Goal: Task Accomplishment & Management: Use online tool/utility

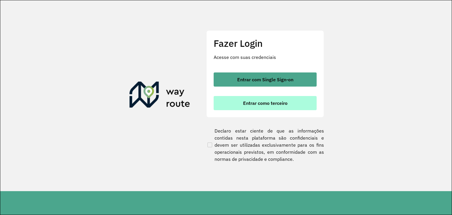
click at [252, 105] on span "Entrar como terceiro" at bounding box center [265, 103] width 44 height 5
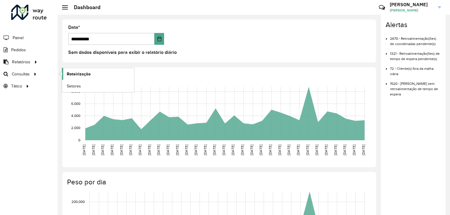
click at [95, 78] on link "Roteirização" at bounding box center [98, 74] width 72 height 12
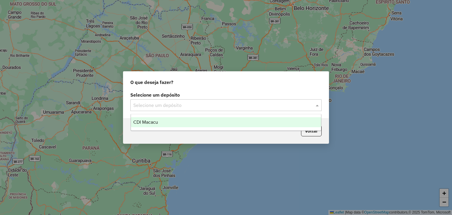
click at [243, 102] on input "text" at bounding box center [220, 105] width 174 height 7
click at [214, 121] on div "CDI Macacu" at bounding box center [226, 122] width 190 height 10
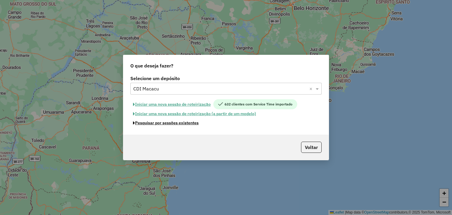
click at [187, 122] on button "Pesquisar por sessões existentes" at bounding box center [165, 122] width 71 height 9
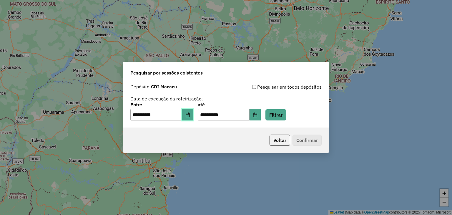
click at [190, 116] on icon "Choose Date" at bounding box center [187, 114] width 5 height 5
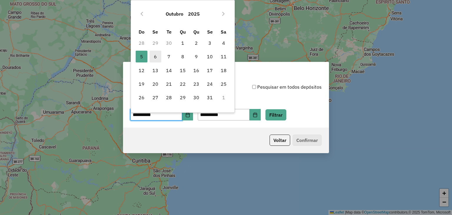
click at [154, 58] on span "6" at bounding box center [156, 57] width 12 height 12
type input "**********"
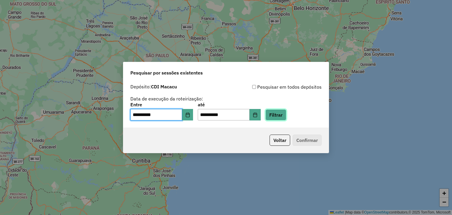
click at [280, 113] on button "Filtrar" at bounding box center [276, 114] width 21 height 11
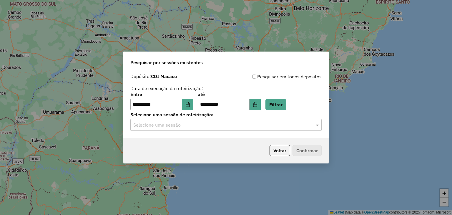
click at [288, 124] on input "text" at bounding box center [220, 125] width 174 height 7
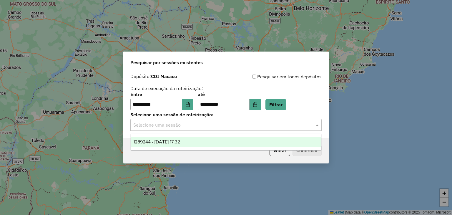
drag, startPoint x: 267, startPoint y: 140, endPoint x: 267, endPoint y: 143, distance: 3.2
click at [267, 140] on div "1289244 - 06/10/2025 17:32" at bounding box center [226, 142] width 190 height 10
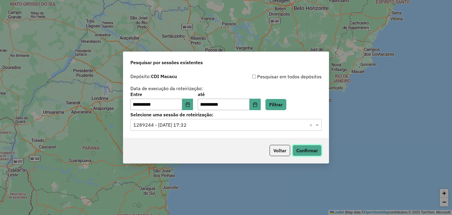
click at [306, 151] on button "Confirmar" at bounding box center [307, 150] width 29 height 11
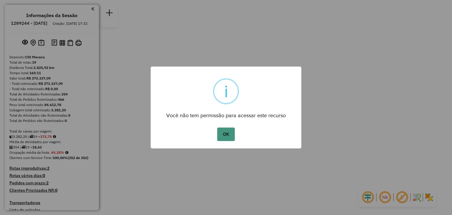
click at [229, 135] on button "OK" at bounding box center [225, 134] width 17 height 14
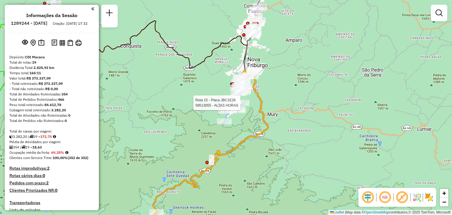
select select "**********"
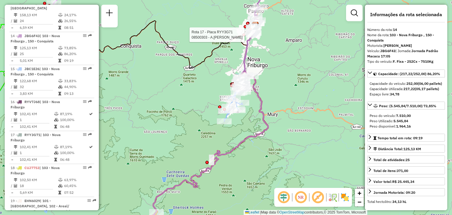
scroll to position [689, 0]
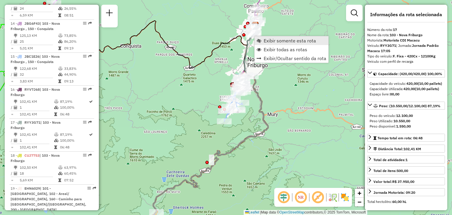
click at [263, 40] on link "Exibir somente esta rota" at bounding box center [292, 40] width 74 height 9
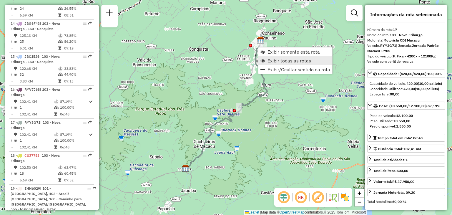
click at [268, 59] on span "Exibir todas as rotas" at bounding box center [290, 60] width 44 height 5
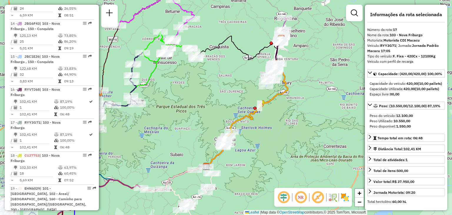
drag, startPoint x: 187, startPoint y: 105, endPoint x: 271, endPoint y: 97, distance: 84.9
click at [271, 97] on div "Janela de atendimento Grade de atendimento Capacidade Transportadoras Veículos …" at bounding box center [226, 107] width 452 height 215
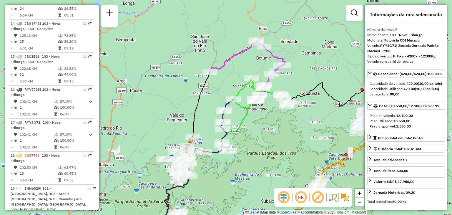
drag, startPoint x: 302, startPoint y: 36, endPoint x: 306, endPoint y: 88, distance: 51.9
click at [306, 88] on div "Janela de atendimento Grade de atendimento Capacidade Transportadoras Veículos …" at bounding box center [226, 107] width 452 height 215
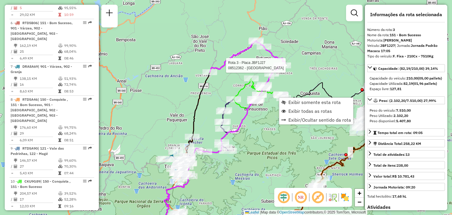
scroll to position [304, 0]
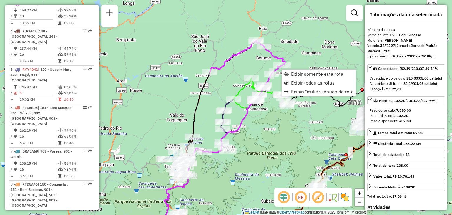
click at [185, 106] on div "Janela de atendimento Grade de atendimento Capacidade Transportadoras Veículos …" at bounding box center [226, 107] width 452 height 215
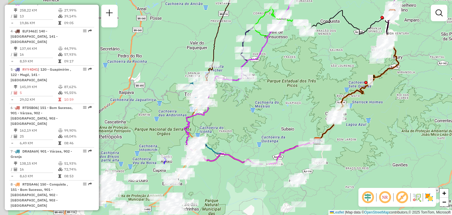
drag, startPoint x: 185, startPoint y: 122, endPoint x: 208, endPoint y: 37, distance: 87.1
click at [207, 35] on div "Janela de atendimento Grade de atendimento Capacidade Transportadoras Veículos …" at bounding box center [226, 107] width 452 height 215
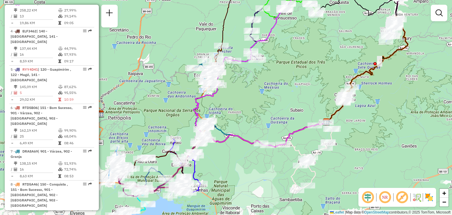
drag, startPoint x: 237, startPoint y: 127, endPoint x: 269, endPoint y: 99, distance: 43.1
click at [268, 99] on div "Janela de atendimento Grade de atendimento Capacidade Transportadoras Veículos …" at bounding box center [226, 107] width 452 height 215
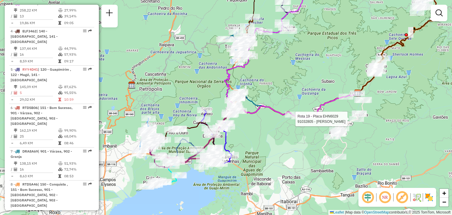
select select "**********"
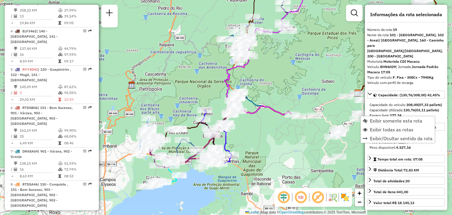
scroll to position [689, 0]
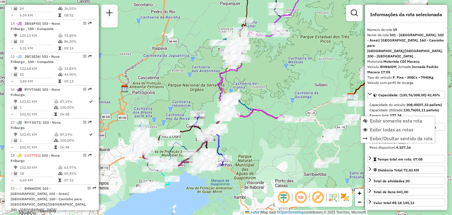
drag, startPoint x: 340, startPoint y: 70, endPoint x: 254, endPoint y: 99, distance: 90.9
click at [254, 99] on div "Janela de atendimento Grade de atendimento Capacidade Transportadoras Veículos …" at bounding box center [226, 107] width 452 height 215
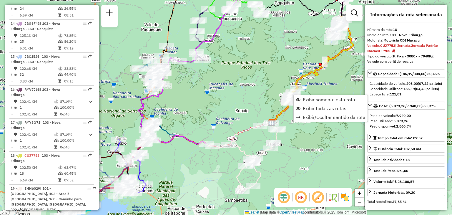
click at [228, 100] on div "Janela de atendimento Grade de atendimento Capacidade Transportadoras Veículos …" at bounding box center [226, 107] width 452 height 215
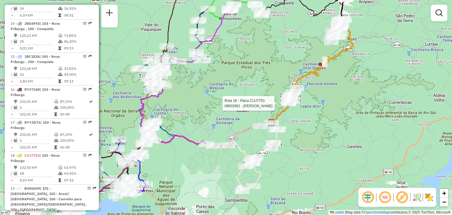
select select "**********"
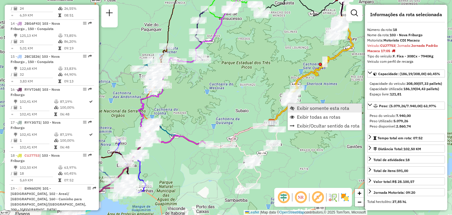
click at [298, 107] on span "Exibir somente esta rota" at bounding box center [323, 108] width 52 height 5
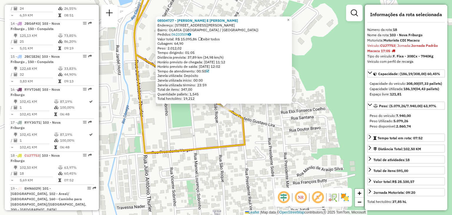
click at [254, 135] on div "08504727 - RODRIGO E EMILIA MER Endereço: R PRESIDENTE VARGAS 135 Bairro: OLARI…" at bounding box center [226, 107] width 452 height 215
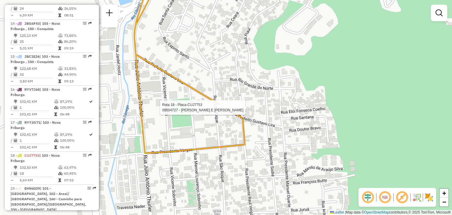
select select "**********"
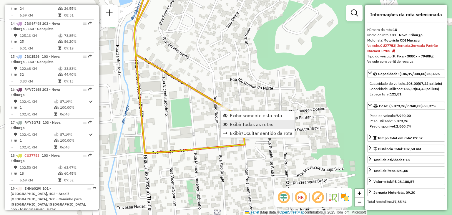
click at [236, 121] on link "Exibir todas as rotas" at bounding box center [258, 124] width 74 height 9
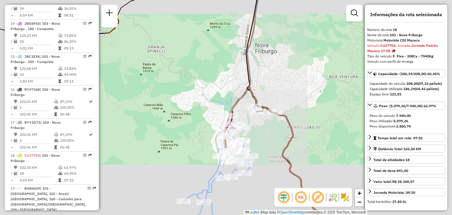
drag, startPoint x: 255, startPoint y: 185, endPoint x: 273, endPoint y: 77, distance: 110.1
click at [270, 94] on div "Janela de atendimento Grade de atendimento Capacidade Transportadoras Veículos …" at bounding box center [226, 107] width 452 height 215
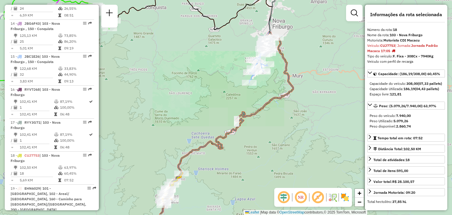
drag, startPoint x: 257, startPoint y: 160, endPoint x: 256, endPoint y: 95, distance: 65.1
click at [256, 98] on div "Janela de atendimento Grade de atendimento Capacidade Transportadoras Veículos …" at bounding box center [226, 107] width 452 height 215
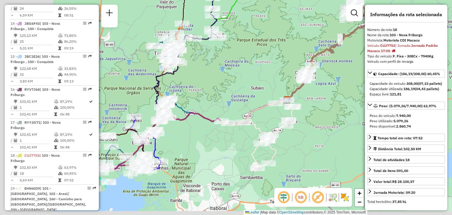
drag, startPoint x: 244, startPoint y: 156, endPoint x: 299, endPoint y: 122, distance: 64.4
click at [325, 112] on div "Janela de atendimento Grade de atendimento Capacidade Transportadoras Veículos …" at bounding box center [226, 107] width 452 height 215
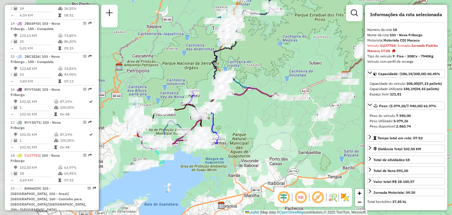
drag, startPoint x: 212, startPoint y: 140, endPoint x: 294, endPoint y: 112, distance: 86.9
click at [295, 112] on div "Janela de atendimento Grade de atendimento Capacidade Transportadoras Veículos …" at bounding box center [226, 107] width 452 height 215
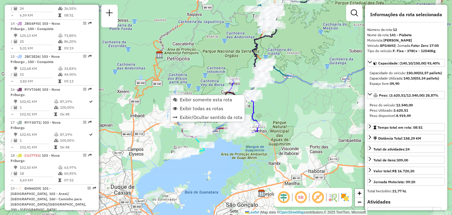
scroll to position [611, 0]
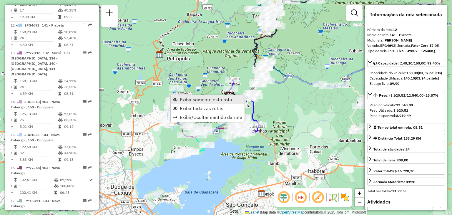
click at [190, 97] on span "Exibir somente esta rota" at bounding box center [206, 99] width 52 height 5
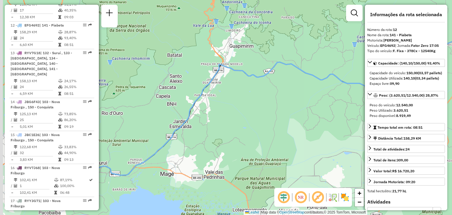
drag, startPoint x: 151, startPoint y: 116, endPoint x: 252, endPoint y: 112, distance: 101.1
click at [222, 112] on div "Janela de atendimento Grade de atendimento Capacidade Transportadoras Veículos …" at bounding box center [226, 107] width 452 height 215
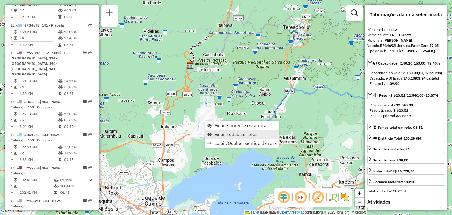
click at [229, 136] on span "Exibir todas as rotas" at bounding box center [236, 134] width 44 height 5
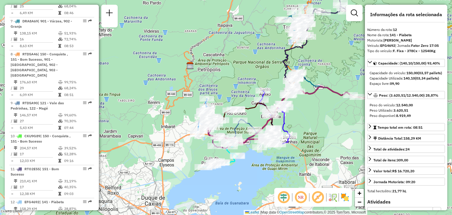
scroll to position [287, 0]
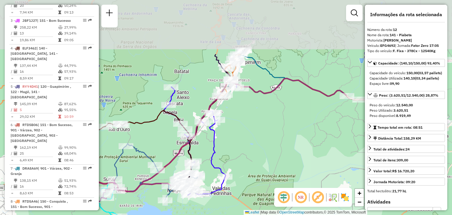
drag, startPoint x: 279, startPoint y: 42, endPoint x: 262, endPoint y: 119, distance: 79.6
click at [263, 117] on div "Janela de atendimento Grade de atendimento Capacidade Transportadoras Veículos …" at bounding box center [226, 107] width 452 height 215
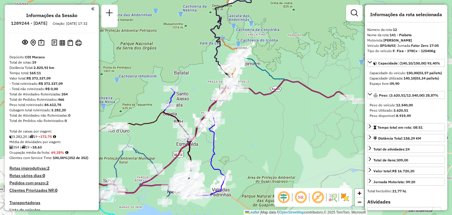
scroll to position [238, 0]
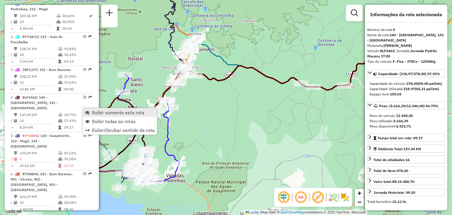
click at [102, 110] on span "Exibir somente esta rota" at bounding box center [118, 112] width 52 height 5
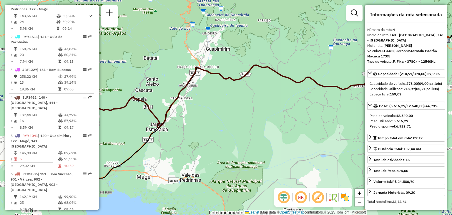
drag, startPoint x: 166, startPoint y: 129, endPoint x: 333, endPoint y: 124, distance: 167.3
click at [333, 125] on div "Janela de atendimento Grade de atendimento Capacidade Transportadoras Veículos …" at bounding box center [226, 107] width 452 height 215
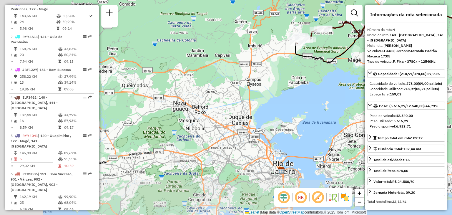
drag, startPoint x: 231, startPoint y: 107, endPoint x: 211, endPoint y: 86, distance: 29.6
click at [213, 85] on div "Janela de atendimento Grade de atendimento Capacidade Transportadoras Veículos …" at bounding box center [226, 107] width 452 height 215
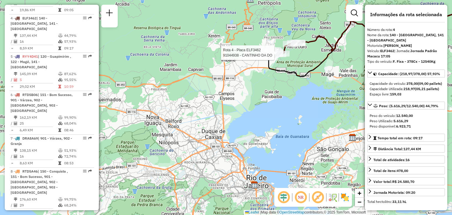
scroll to position [337, 0]
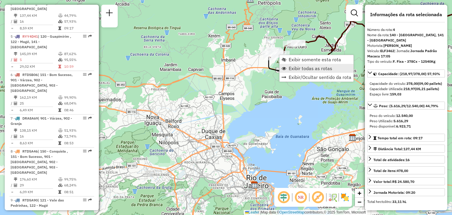
click at [298, 69] on span "Exibir todas as rotas" at bounding box center [311, 68] width 44 height 5
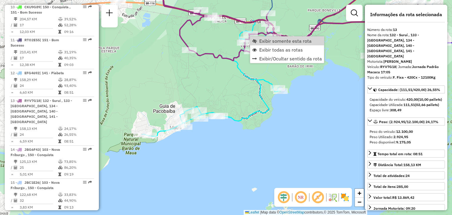
scroll to position [638, 0]
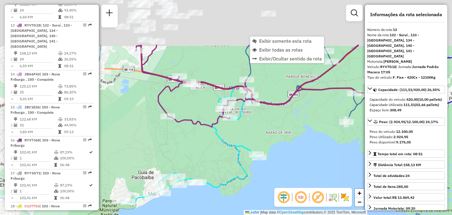
drag, startPoint x: 289, startPoint y: 133, endPoint x: 258, endPoint y: 161, distance: 41.7
click at [271, 179] on div "Janela de atendimento Grade de atendimento Capacidade Transportadoras Veículos …" at bounding box center [226, 107] width 452 height 215
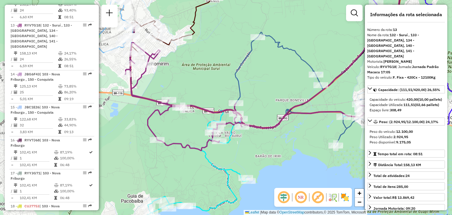
drag, startPoint x: 331, startPoint y: 127, endPoint x: 170, endPoint y: 174, distance: 167.2
click at [175, 170] on div "Janela de atendimento Grade de atendimento Capacidade Transportadoras Veículos …" at bounding box center [226, 107] width 452 height 215
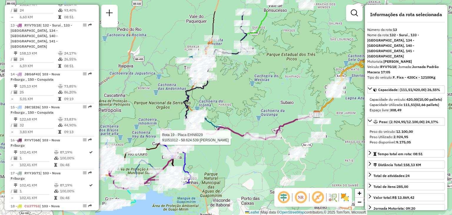
drag, startPoint x: 235, startPoint y: 120, endPoint x: 183, endPoint y: 149, distance: 59.8
click at [176, 150] on div "Rota 19 - Placa EHN6029 91051012 - 50.624.539 SAMISLAINE MORTEL AZEVEDO Rota 19…" at bounding box center [226, 107] width 452 height 215
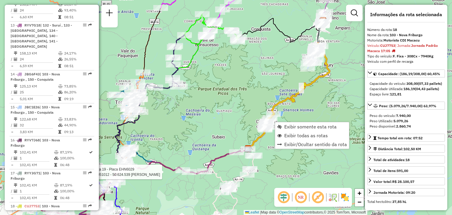
scroll to position [689, 0]
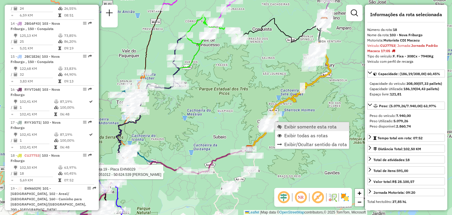
click at [282, 122] on div "Rota 19 - Placa EHN6029 91051012 - 50.624.539 SAMISLAINE MORTEL AZEVEDO Janela …" at bounding box center [226, 107] width 452 height 215
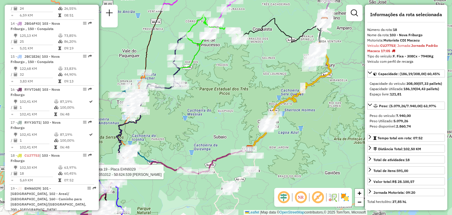
click at [284, 124] on div "Rota 19 - Placa EHN6029 91051012 - 50.624.539 SAMISLAINE MORTEL AZEVEDO Janela …" at bounding box center [226, 107] width 452 height 215
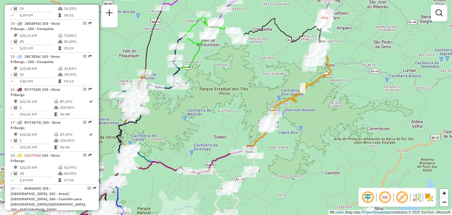
select select "**********"
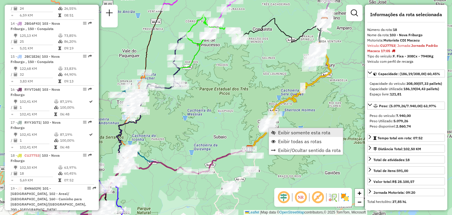
click at [286, 134] on span "Exibir somente esta rota" at bounding box center [304, 132] width 52 height 5
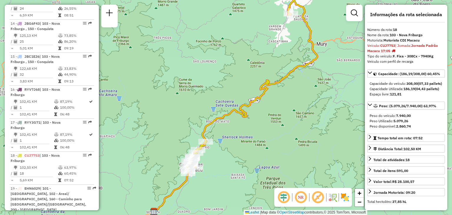
drag, startPoint x: 228, startPoint y: 162, endPoint x: 294, endPoint y: 134, distance: 71.6
click at [295, 135] on div "Janela de atendimento Grade de atendimento Capacidade Transportadoras Veículos …" at bounding box center [226, 107] width 452 height 215
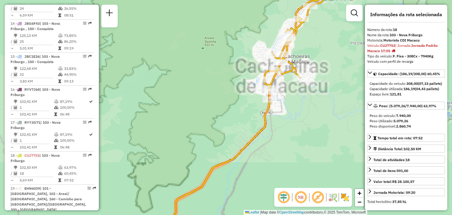
drag, startPoint x: 313, startPoint y: 125, endPoint x: 311, endPoint y: 129, distance: 4.1
click at [312, 128] on div "Janela de atendimento Grade de atendimento Capacidade Transportadoras Veículos …" at bounding box center [226, 107] width 452 height 215
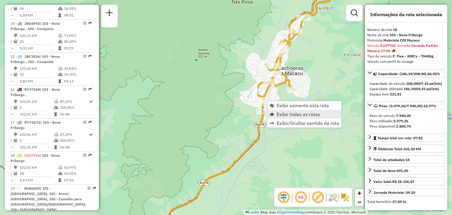
click at [277, 112] on span "Exibir todas as rotas" at bounding box center [299, 114] width 44 height 5
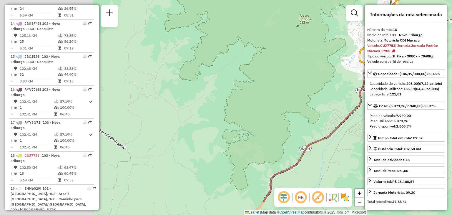
drag, startPoint x: 248, startPoint y: 117, endPoint x: 378, endPoint y: 61, distance: 142.2
click at [373, 64] on hb-router-mapa "Informações da Sessão 1289244 - 06/10/2025 Criação: 04/10/2025 17:32 Depósito: …" at bounding box center [226, 107] width 452 height 215
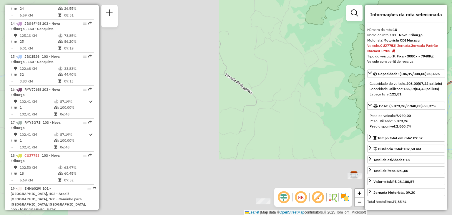
click at [334, 82] on div "Janela de atendimento Grade de atendimento Capacidade Transportadoras Veículos …" at bounding box center [226, 107] width 452 height 215
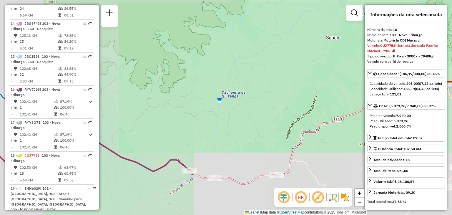
drag, startPoint x: 214, startPoint y: 136, endPoint x: 338, endPoint y: 86, distance: 133.3
click at [358, 77] on div "Janela de atendimento Grade de atendimento Capacidade Transportadoras Veículos …" at bounding box center [226, 107] width 452 height 215
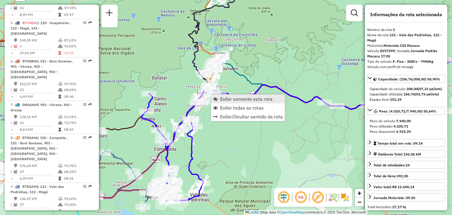
scroll to position [238, 0]
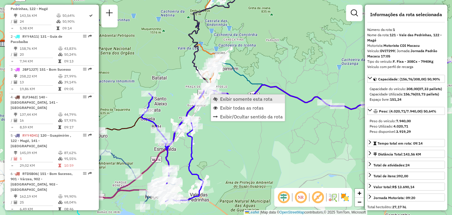
click at [216, 95] on link "Exibir somente esta rota" at bounding box center [248, 98] width 74 height 9
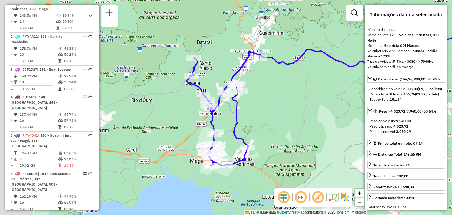
drag, startPoint x: 256, startPoint y: 111, endPoint x: 333, endPoint y: 97, distance: 78.5
click at [333, 97] on div "Janela de atendimento Grade de atendimento Capacidade Transportadoras Veículos …" at bounding box center [226, 107] width 452 height 215
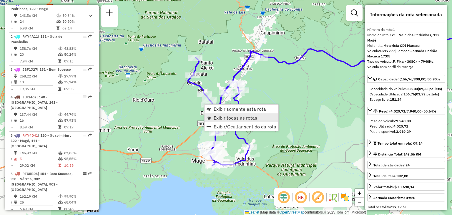
click at [228, 115] on span "Exibir todas as rotas" at bounding box center [236, 117] width 44 height 5
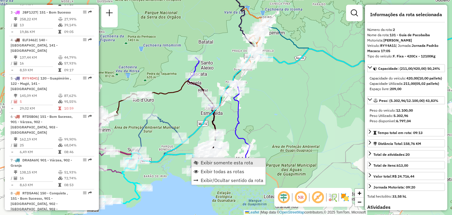
scroll to position [271, 0]
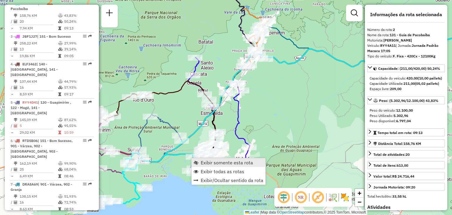
click at [203, 160] on span "Exibir somente esta rota" at bounding box center [227, 162] width 52 height 5
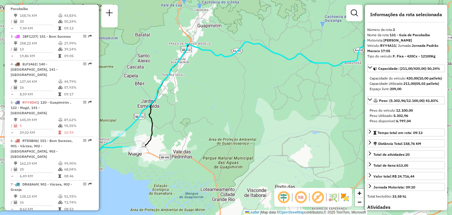
drag, startPoint x: 236, startPoint y: 167, endPoint x: 285, endPoint y: 162, distance: 48.6
click at [284, 162] on div "Janela de atendimento Grade de atendimento Capacidade Transportadoras Veículos …" at bounding box center [226, 107] width 452 height 215
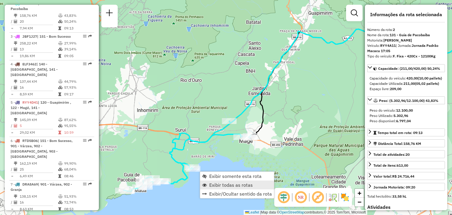
click at [218, 186] on span "Exibir todas as rotas" at bounding box center [231, 185] width 44 height 5
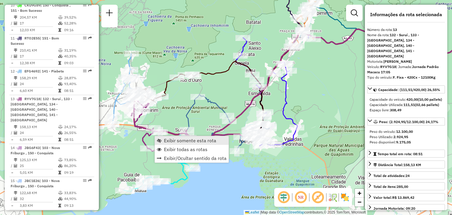
scroll to position [638, 0]
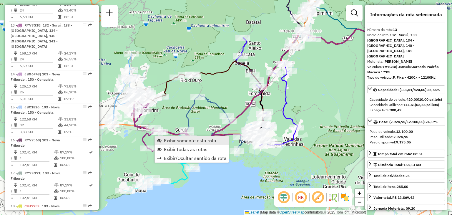
click at [180, 138] on span "Exibir somente esta rota" at bounding box center [190, 140] width 52 height 5
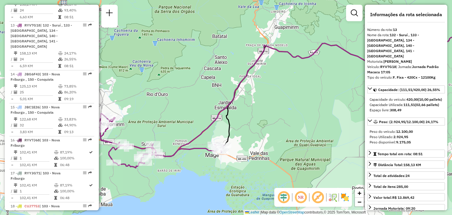
drag, startPoint x: 162, startPoint y: 134, endPoint x: 244, endPoint y: 117, distance: 83.1
click at [244, 117] on div "Janela de atendimento Grade de atendimento Capacidade Transportadoras Veículos …" at bounding box center [226, 107] width 452 height 215
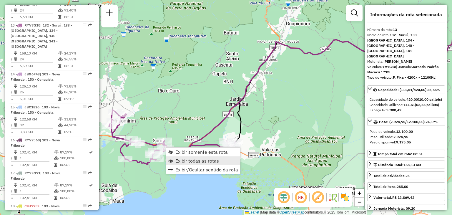
click at [190, 160] on span "Exibir todas as rotas" at bounding box center [197, 160] width 44 height 5
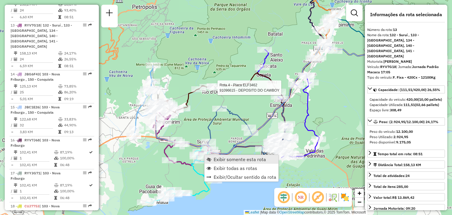
click at [221, 158] on span "Exibir somente esta rota" at bounding box center [240, 159] width 52 height 5
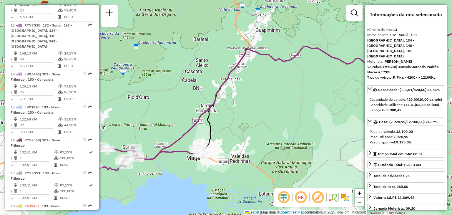
drag, startPoint x: 205, startPoint y: 159, endPoint x: 296, endPoint y: 139, distance: 93.1
click at [296, 139] on div "Janela de atendimento Grade de atendimento Capacidade Transportadoras Veículos …" at bounding box center [226, 107] width 452 height 215
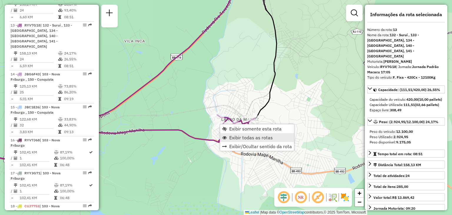
click at [239, 136] on span "Exibir todas as rotas" at bounding box center [251, 137] width 44 height 5
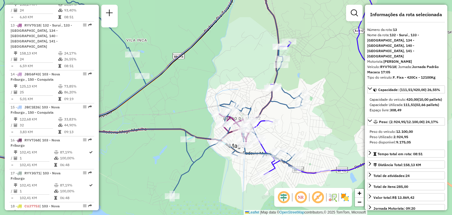
drag, startPoint x: 154, startPoint y: 127, endPoint x: 323, endPoint y: 120, distance: 168.8
click at [303, 120] on icon at bounding box center [136, 87] width 334 height 218
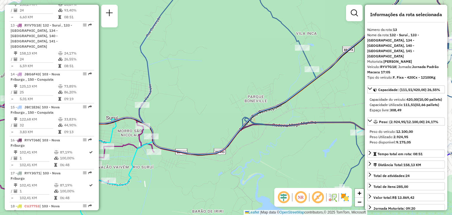
drag, startPoint x: 211, startPoint y: 121, endPoint x: 306, endPoint y: 114, distance: 94.5
click at [306, 114] on div "Janela de atendimento Grade de atendimento Capacidade Transportadoras Veículos …" at bounding box center [226, 107] width 452 height 215
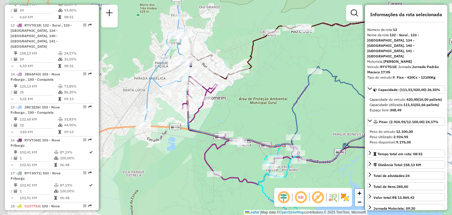
drag, startPoint x: 201, startPoint y: 84, endPoint x: 250, endPoint y: 108, distance: 53.8
click at [250, 108] on div "Janela de atendimento Grade de atendimento Capacidade Transportadoras Veículos …" at bounding box center [226, 107] width 452 height 215
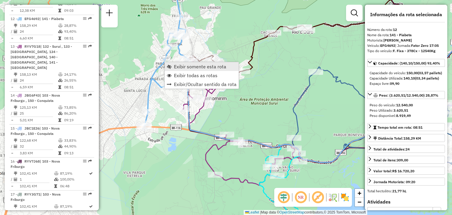
scroll to position [611, 0]
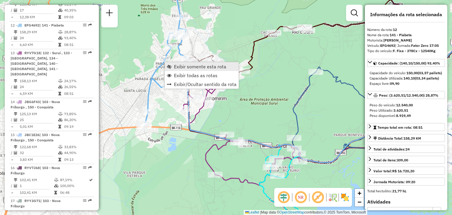
click at [183, 65] on span "Exibir somente esta rota" at bounding box center [200, 66] width 52 height 5
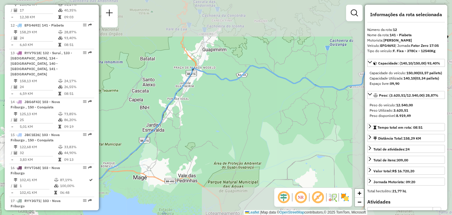
drag, startPoint x: 177, startPoint y: 107, endPoint x: 303, endPoint y: 79, distance: 129.8
click at [303, 79] on div "Janela de atendimento Grade de atendimento Capacidade Transportadoras Veículos …" at bounding box center [226, 107] width 452 height 215
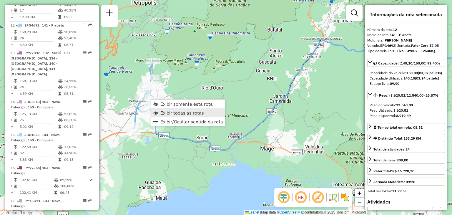
click at [180, 111] on span "Exibir todas as rotas" at bounding box center [182, 112] width 44 height 5
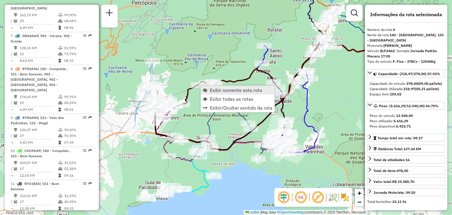
scroll to position [337, 0]
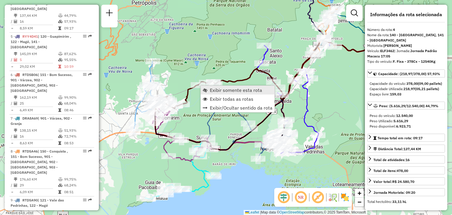
click at [215, 89] on span "Exibir somente esta rota" at bounding box center [236, 90] width 52 height 5
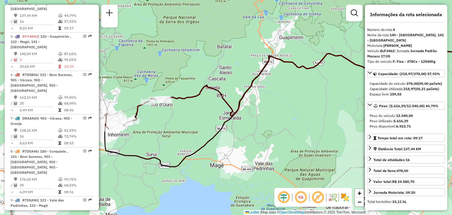
drag, startPoint x: 207, startPoint y: 117, endPoint x: 316, endPoint y: 98, distance: 110.2
click at [316, 98] on div "Janela de atendimento Grade de atendimento Capacidade Transportadoras Veículos …" at bounding box center [226, 107] width 452 height 215
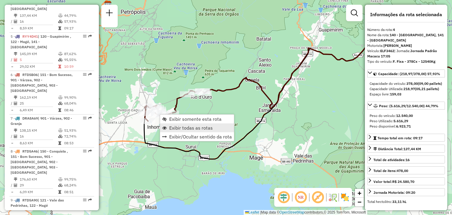
click at [190, 128] on span "Exibir todas as rotas" at bounding box center [191, 127] width 44 height 5
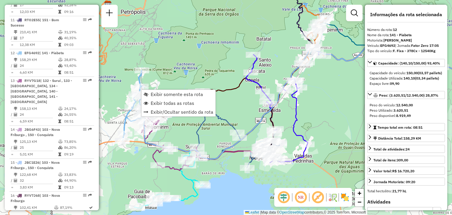
scroll to position [611, 0]
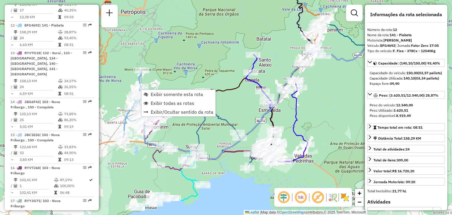
click at [211, 74] on div "Rota 4 - Placa ELF3462 91047440 - MINI DEPOSITO DO ZEZ Janela de atendimento Gr…" at bounding box center [226, 107] width 452 height 215
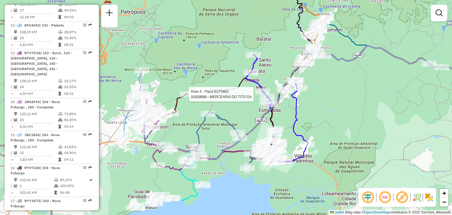
select select "**********"
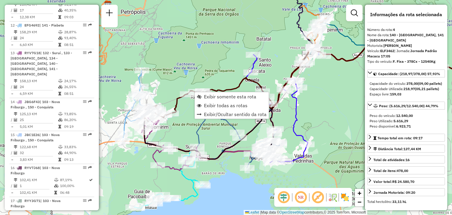
scroll to position [337, 0]
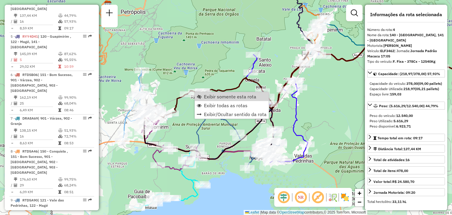
click at [280, 36] on div "Rota 1 - Placa DVI7299 91030176 - MARIO DE BARROS SILV Rota 7 - Placa DRA8A69 9…" at bounding box center [226, 107] width 452 height 215
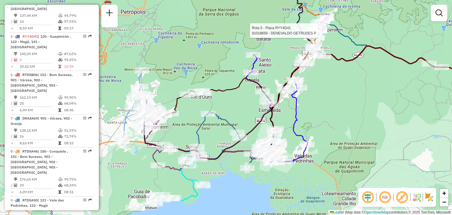
select select "**********"
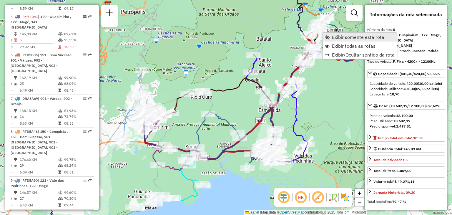
scroll to position [370, 0]
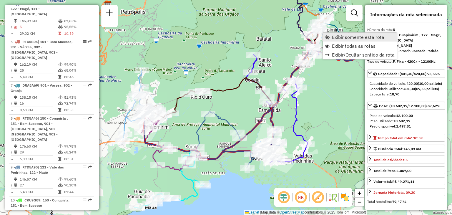
click at [330, 35] on link "Exibir somente esta rota" at bounding box center [360, 37] width 74 height 9
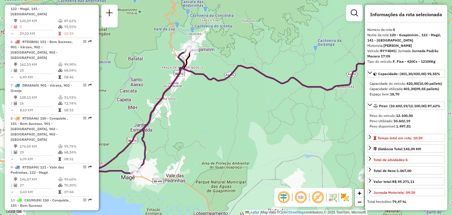
click at [265, 68] on div "Janela de atendimento Grade de atendimento Capacidade Transportadoras Veículos …" at bounding box center [226, 107] width 452 height 215
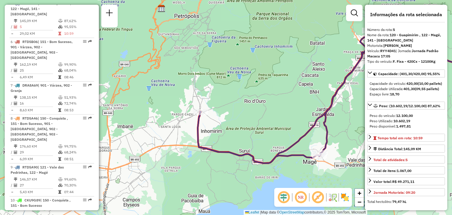
drag, startPoint x: 168, startPoint y: 148, endPoint x: 312, endPoint y: 125, distance: 145.8
click at [312, 125] on icon at bounding box center [405, 94] width 415 height 138
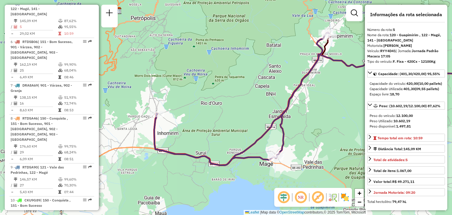
drag, startPoint x: 308, startPoint y: 117, endPoint x: 263, endPoint y: 119, distance: 45.7
click at [263, 119] on div "Janela de atendimento Grade de atendimento Capacidade Transportadoras Veículos …" at bounding box center [226, 107] width 452 height 215
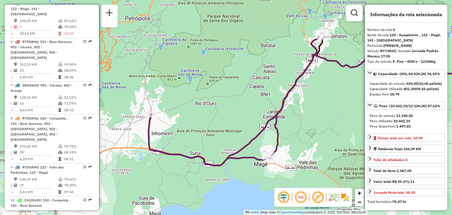
drag, startPoint x: 261, startPoint y: 120, endPoint x: 255, endPoint y: 120, distance: 5.9
click at [255, 120] on div "Janela de atendimento Grade de atendimento Capacidade Transportadoras Veículos …" at bounding box center [226, 107] width 452 height 215
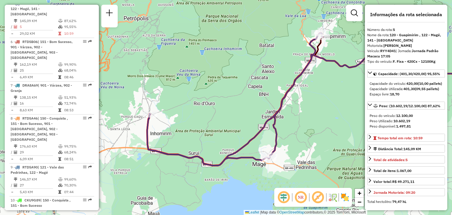
click at [316, 156] on div "Janela de atendimento Grade de atendimento Capacidade Transportadoras Veículos …" at bounding box center [226, 107] width 452 height 215
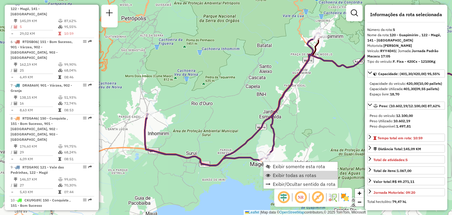
click at [291, 176] on span "Exibir todas as rotas" at bounding box center [295, 175] width 44 height 5
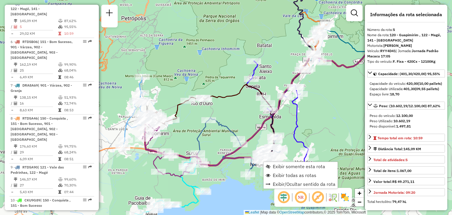
drag, startPoint x: 336, startPoint y: 97, endPoint x: 133, endPoint y: 170, distance: 215.5
click at [135, 168] on div "Janela de atendimento Grade de atendimento Capacidade Transportadoras Veículos …" at bounding box center [226, 107] width 452 height 215
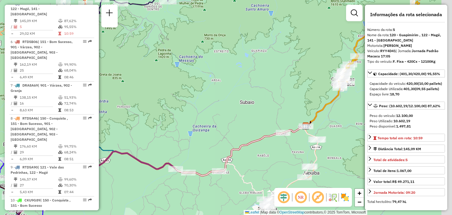
drag, startPoint x: 278, startPoint y: 98, endPoint x: 150, endPoint y: 178, distance: 151.3
click at [144, 185] on div "Janela de atendimento Grade de atendimento Capacidade Transportadoras Veículos …" at bounding box center [226, 107] width 452 height 215
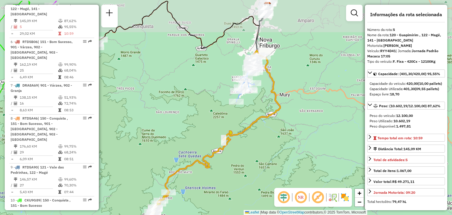
drag, startPoint x: 276, startPoint y: 126, endPoint x: 274, endPoint y: 145, distance: 18.9
click at [273, 144] on div "Janela de atendimento Grade de atendimento Capacidade Transportadoras Veículos …" at bounding box center [226, 107] width 452 height 215
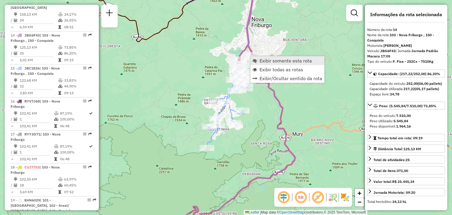
scroll to position [676, 0]
click at [261, 58] on span "Exibir somente esta rota" at bounding box center [286, 60] width 52 height 5
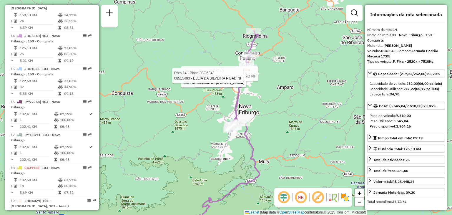
click at [266, 107] on div "Rota 14 - Placa JBG6F43 08511831 - MARIA GLORIA DE FREI Rota 14 - Placa JBG6F43…" at bounding box center [226, 107] width 452 height 215
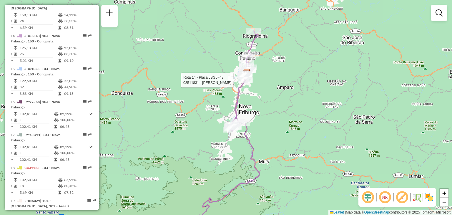
select select "**********"
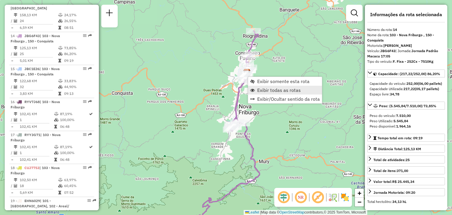
click at [259, 90] on span "Exibir todas as rotas" at bounding box center [279, 90] width 44 height 5
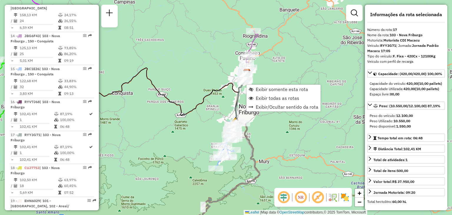
scroll to position [689, 0]
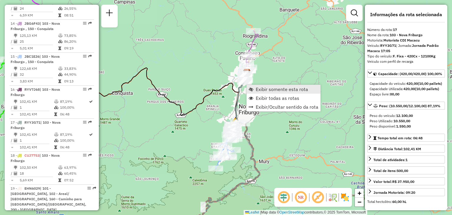
click at [257, 88] on span "Exibir somente esta rota" at bounding box center [282, 89] width 52 height 5
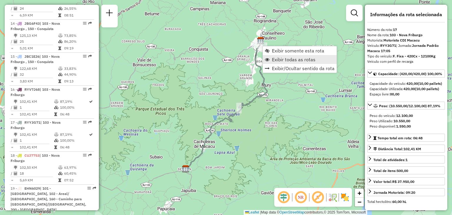
click at [279, 63] on link "Exibir todas as rotas" at bounding box center [300, 59] width 74 height 9
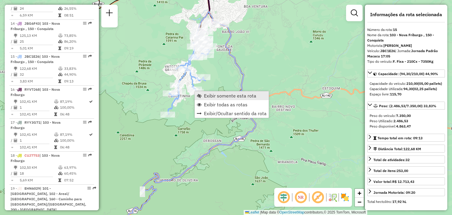
click at [220, 94] on span "Exibir somente esta rota" at bounding box center [230, 95] width 52 height 5
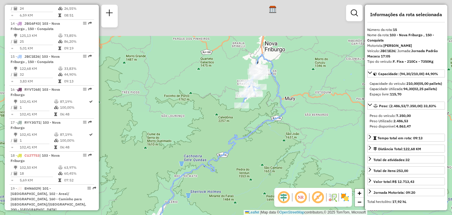
drag, startPoint x: 268, startPoint y: 74, endPoint x: 247, endPoint y: 113, distance: 44.8
click at [249, 110] on div "Janela de atendimento Grade de atendimento Capacidade Transportadoras Veículos …" at bounding box center [226, 107] width 452 height 215
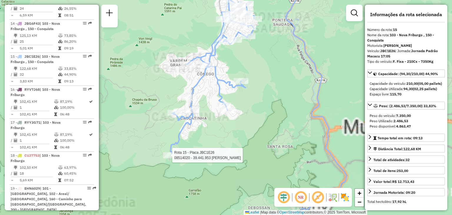
click at [266, 71] on div "Rota 15 - Placa JBC1E26 08514020 - 39.441.953 FABIO FONSECA DE AZEVEDO Janela d…" at bounding box center [226, 107] width 452 height 215
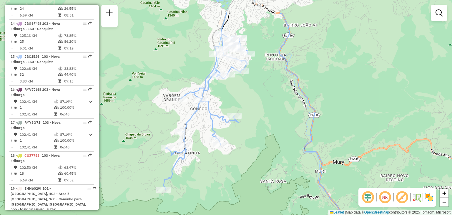
drag, startPoint x: 266, startPoint y: 76, endPoint x: 262, endPoint y: 120, distance: 43.5
click at [262, 120] on div "Janela de atendimento Grade de atendimento Capacidade Transportadoras Veículos …" at bounding box center [226, 107] width 452 height 215
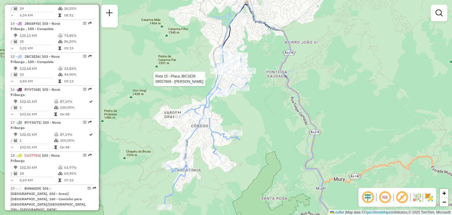
select select "**********"
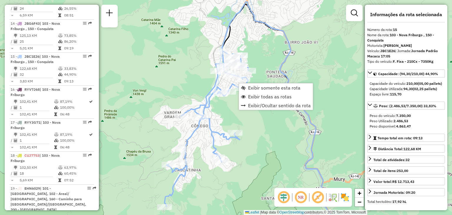
drag, startPoint x: 256, startPoint y: 94, endPoint x: 222, endPoint y: 112, distance: 37.7
click at [256, 94] on span "Exibir todas as rotas" at bounding box center [270, 96] width 44 height 5
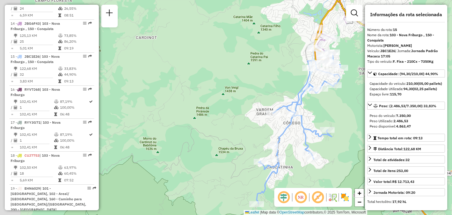
drag, startPoint x: 121, startPoint y: 132, endPoint x: 260, endPoint y: 115, distance: 139.4
click at [233, 122] on div "Janela de atendimento Grade de atendimento Capacidade Transportadoras Veículos …" at bounding box center [226, 107] width 452 height 215
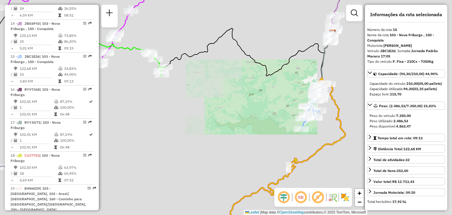
drag, startPoint x: 220, startPoint y: 136, endPoint x: 268, endPoint y: 123, distance: 50.1
click at [268, 123] on div "Janela de atendimento Grade de atendimento Capacidade Transportadoras Veículos …" at bounding box center [226, 107] width 452 height 215
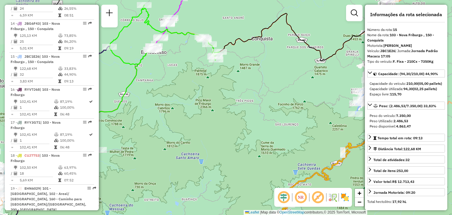
drag, startPoint x: 237, startPoint y: 104, endPoint x: 325, endPoint y: 80, distance: 91.5
click at [325, 81] on div "Janela de atendimento Grade de atendimento Capacidade Transportadoras Veículos …" at bounding box center [226, 107] width 452 height 215
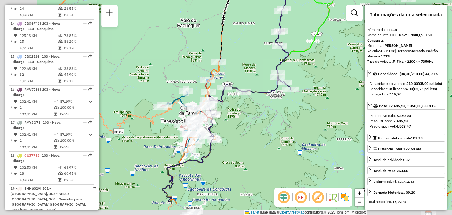
drag, startPoint x: 254, startPoint y: 132, endPoint x: 309, endPoint y: 105, distance: 61.5
click at [321, 97] on div "Janela de atendimento Grade de atendimento Capacidade Transportadoras Veículos …" at bounding box center [226, 107] width 452 height 215
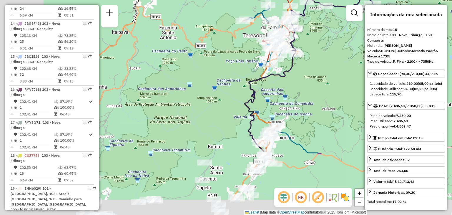
drag, startPoint x: 262, startPoint y: 140, endPoint x: 286, endPoint y: 94, distance: 52.1
click at [286, 94] on div "Janela de atendimento Grade de atendimento Capacidade Transportadoras Veículos …" at bounding box center [226, 107] width 452 height 215
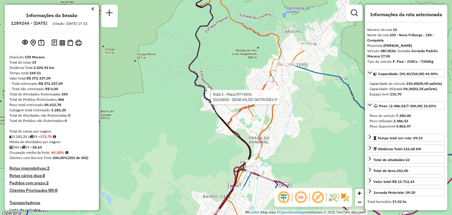
select select "**********"
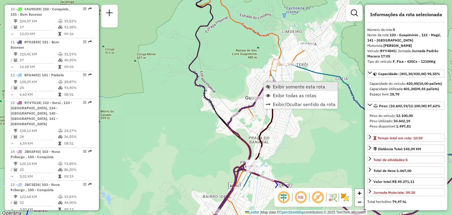
scroll to position [370, 0]
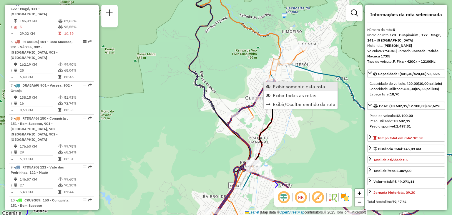
click at [273, 85] on span "Exibir somente esta rota" at bounding box center [299, 86] width 52 height 5
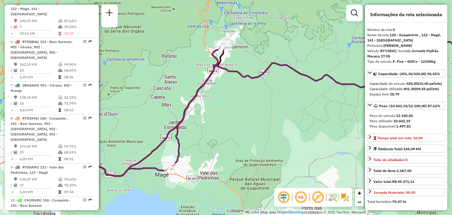
drag, startPoint x: 250, startPoint y: 100, endPoint x: 250, endPoint y: 86, distance: 14.1
click at [254, 100] on div "Janela de atendimento Grade de atendimento Capacidade Transportadoras Veículos …" at bounding box center [226, 107] width 452 height 215
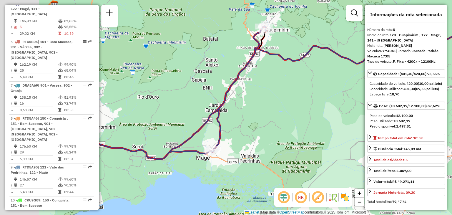
drag, startPoint x: 237, startPoint y: 141, endPoint x: 251, endPoint y: 135, distance: 16.0
click at [255, 131] on div "Janela de atendimento Grade de atendimento Capacidade Transportadoras Veículos …" at bounding box center [226, 107] width 452 height 215
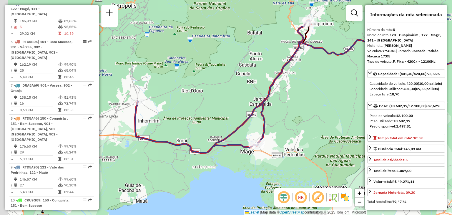
drag, startPoint x: 186, startPoint y: 126, endPoint x: 230, endPoint y: 121, distance: 43.9
click at [230, 121] on div "Janela de atendimento Grade de atendimento Capacidade Transportadoras Veículos …" at bounding box center [226, 107] width 452 height 215
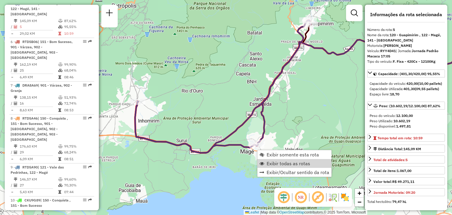
click at [281, 161] on span "Exibir todas as rotas" at bounding box center [289, 163] width 44 height 5
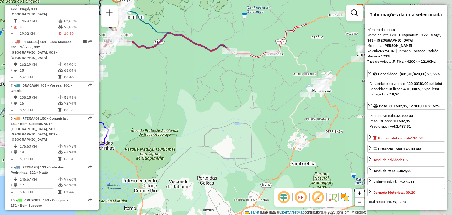
drag, startPoint x: 267, startPoint y: 96, endPoint x: 141, endPoint y: 96, distance: 126.0
click at [141, 96] on div "Janela de atendimento Grade de atendimento Capacidade Transportadoras Veículos …" at bounding box center [226, 107] width 452 height 215
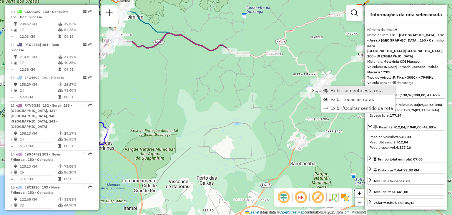
scroll to position [689, 0]
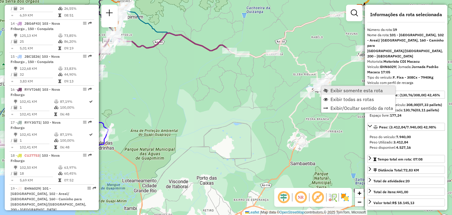
click at [338, 89] on span "Exibir somente esta rota" at bounding box center [357, 90] width 52 height 5
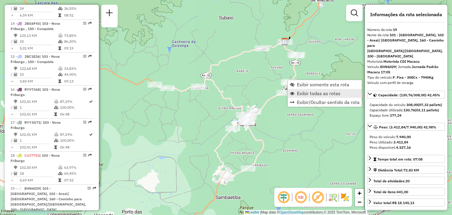
click at [306, 96] on span "Exibir todas as rotas" at bounding box center [319, 93] width 44 height 5
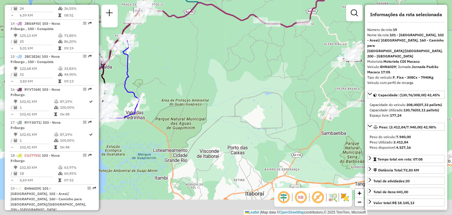
drag, startPoint x: 198, startPoint y: 124, endPoint x: 281, endPoint y: 69, distance: 99.4
click at [280, 71] on div "Janela de atendimento Grade de atendimento Capacidade Transportadoras Veículos …" at bounding box center [226, 107] width 452 height 215
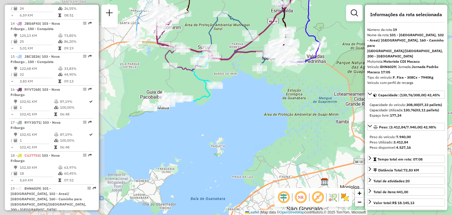
drag, startPoint x: 146, startPoint y: 126, endPoint x: 291, endPoint y: 87, distance: 149.8
click at [296, 83] on div "Janela de atendimento Grade de atendimento Capacidade Transportadoras Veículos …" at bounding box center [226, 107] width 452 height 215
